Goal: Navigation & Orientation: Find specific page/section

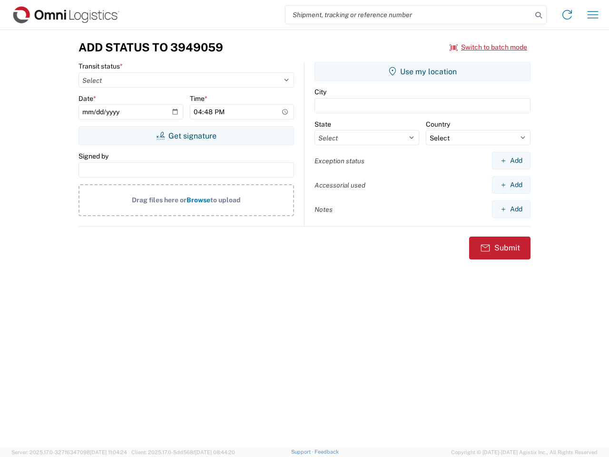
click at [409, 15] on input "search" at bounding box center [408, 15] width 246 height 18
click at [539, 15] on icon at bounding box center [538, 15] width 13 height 13
click at [567, 15] on icon at bounding box center [566, 14] width 15 height 15
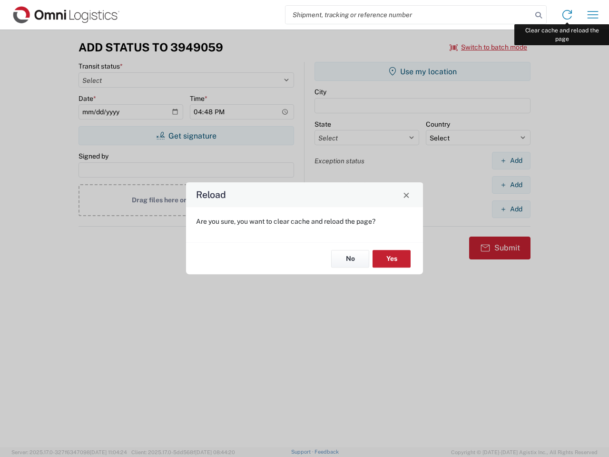
click at [593, 15] on div "Reload Are you sure, you want to clear cache and reload the page? No Yes" at bounding box center [304, 228] width 609 height 457
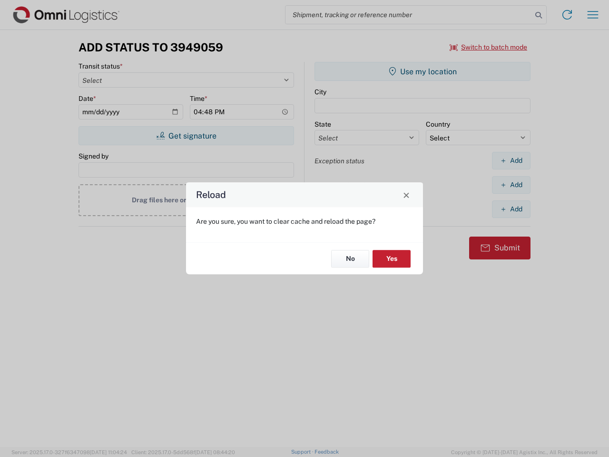
click at [489, 47] on div "Reload Are you sure, you want to clear cache and reload the page? No Yes" at bounding box center [304, 228] width 609 height 457
click at [186, 136] on div "Reload Are you sure, you want to clear cache and reload the page? No Yes" at bounding box center [304, 228] width 609 height 457
click at [422, 71] on div "Reload Are you sure, you want to clear cache and reload the page? No Yes" at bounding box center [304, 228] width 609 height 457
click at [511, 160] on div "Reload Are you sure, you want to clear cache and reload the page? No Yes" at bounding box center [304, 228] width 609 height 457
click at [511, 185] on div "Reload Are you sure, you want to clear cache and reload the page? No Yes" at bounding box center [304, 228] width 609 height 457
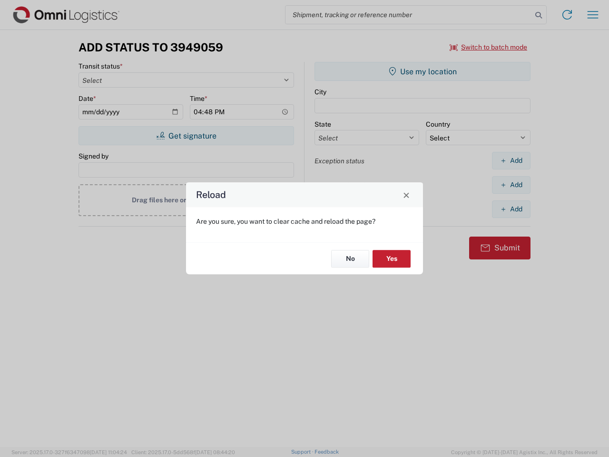
click at [511, 209] on div "Reload Are you sure, you want to clear cache and reload the page? No Yes" at bounding box center [304, 228] width 609 height 457
